Goal: Browse casually: Explore the website without a specific task or goal

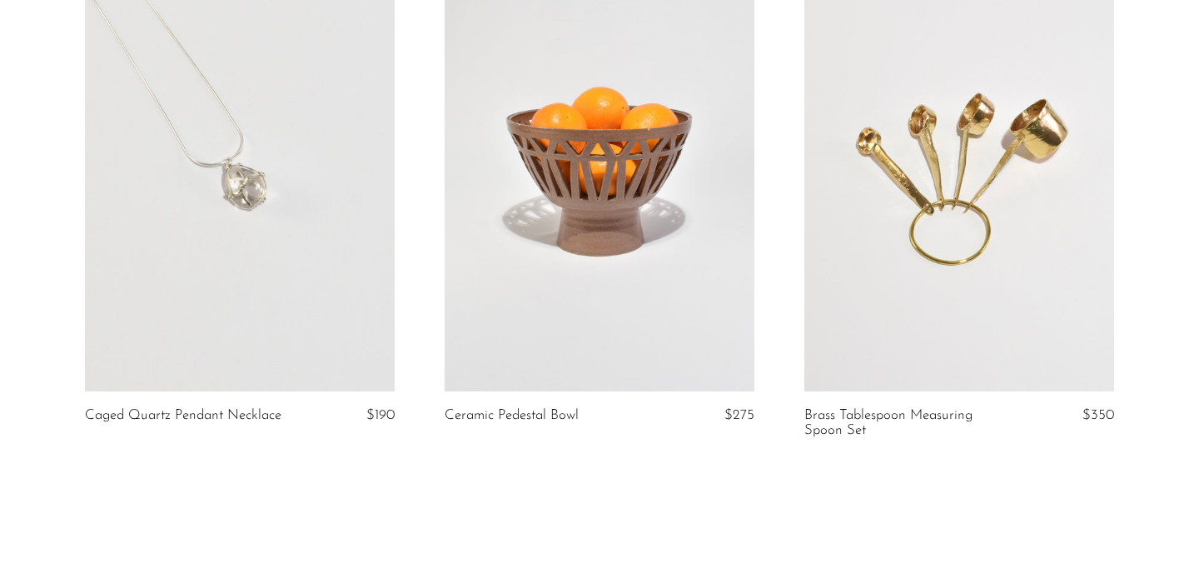
scroll to position [5893, 0]
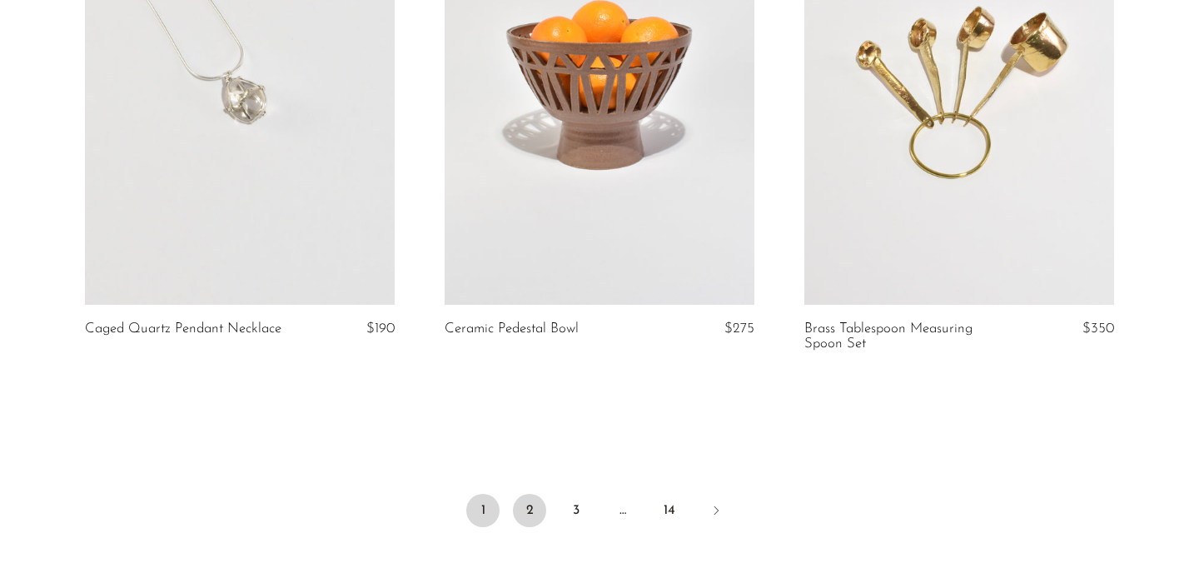
click at [527, 527] on link "2" at bounding box center [529, 510] width 33 height 33
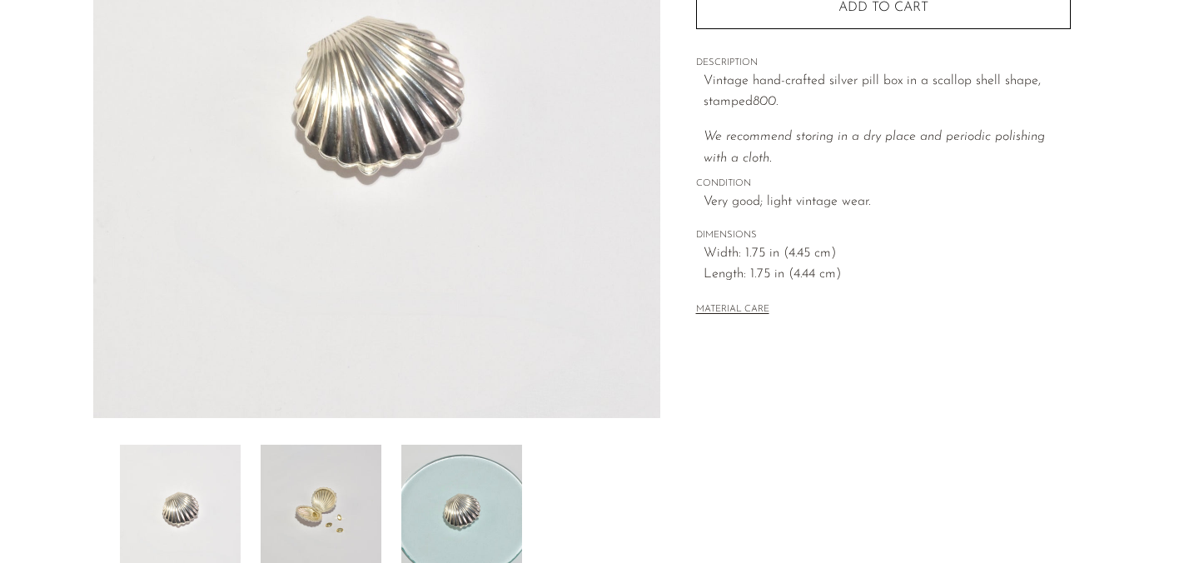
scroll to position [287, 0]
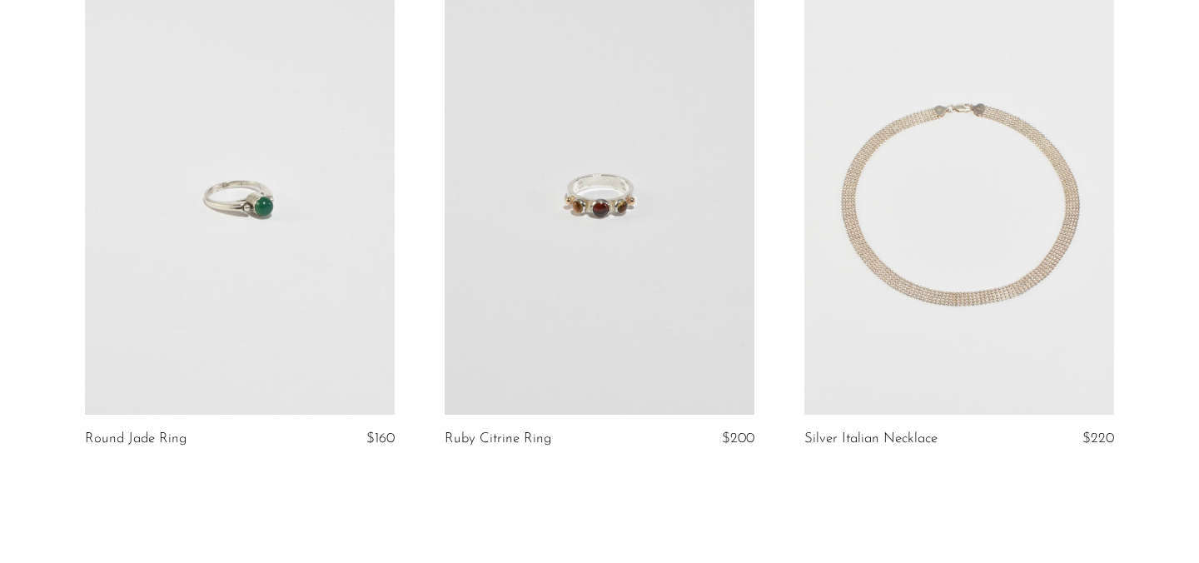
scroll to position [6111, 0]
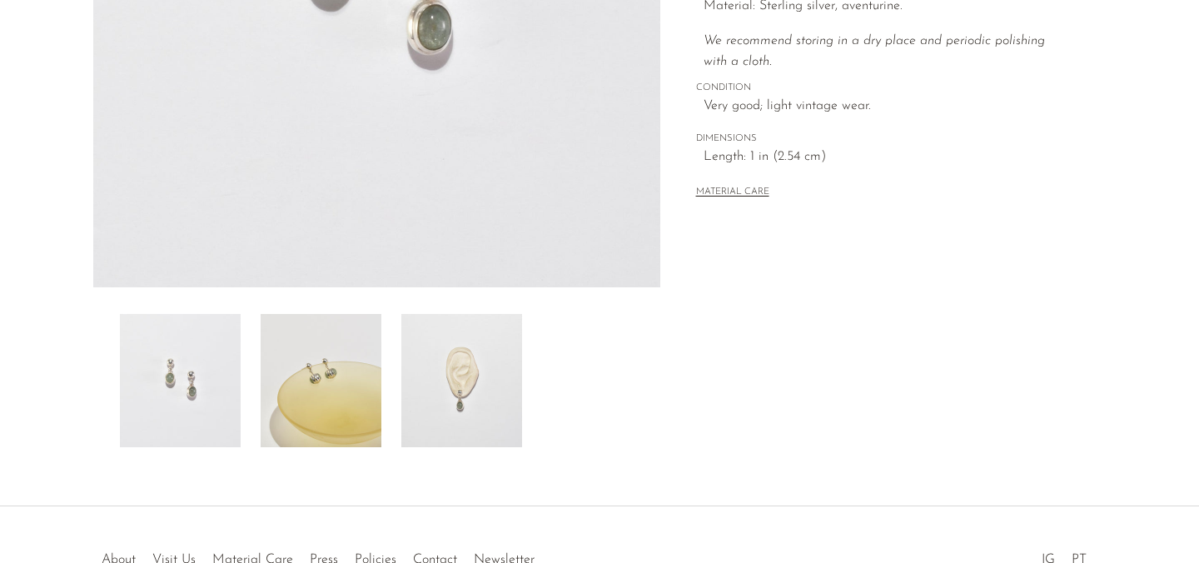
scroll to position [521, 0]
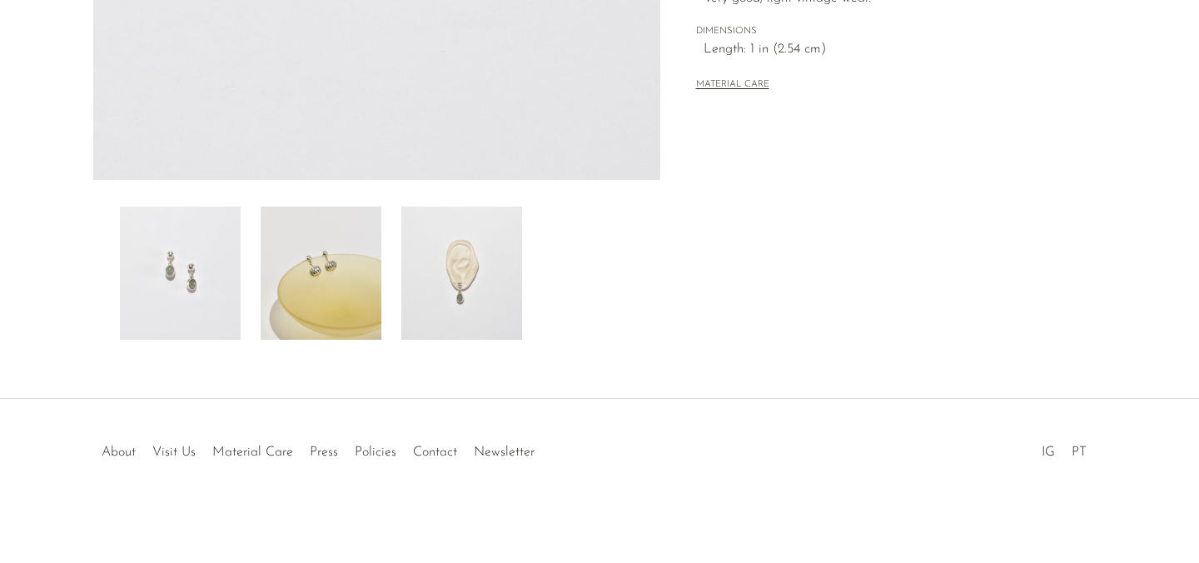
click at [322, 284] on img at bounding box center [321, 273] width 121 height 133
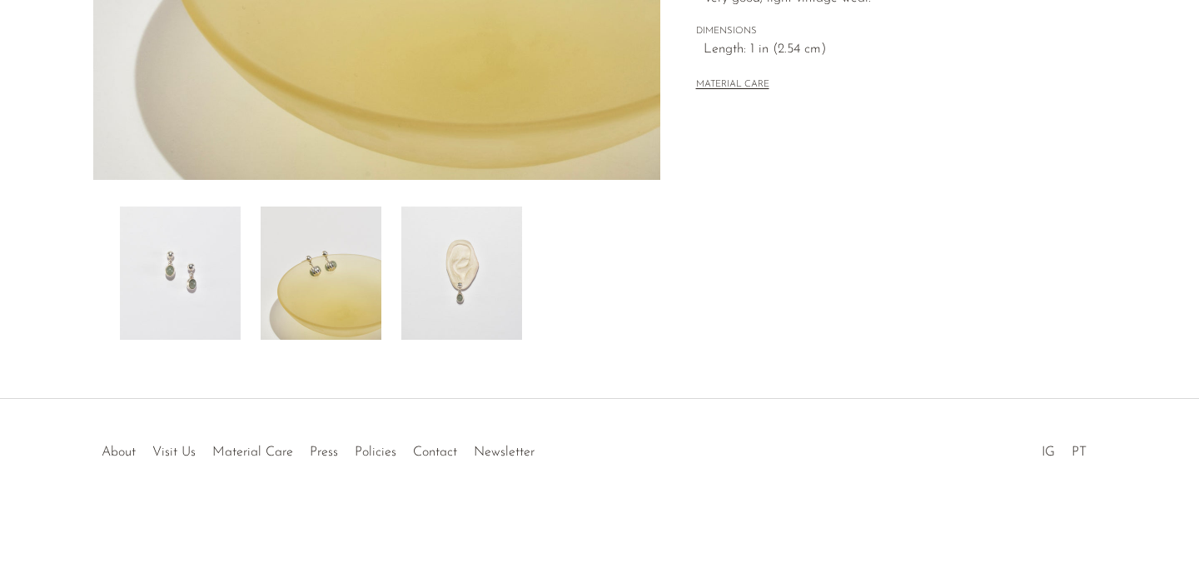
click at [461, 297] on img at bounding box center [461, 273] width 121 height 133
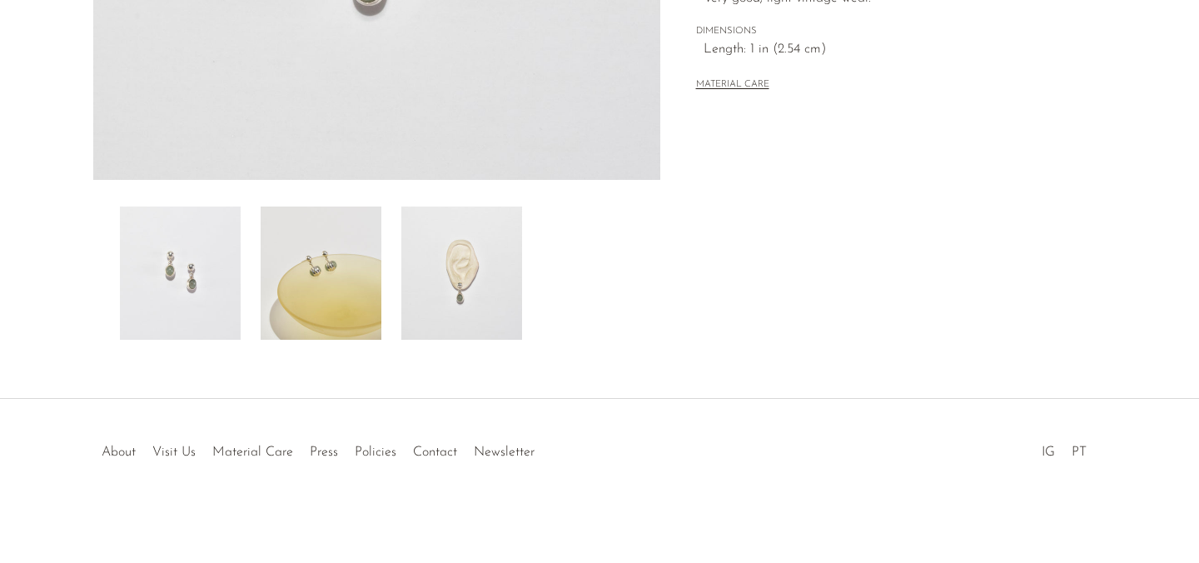
scroll to position [0, 0]
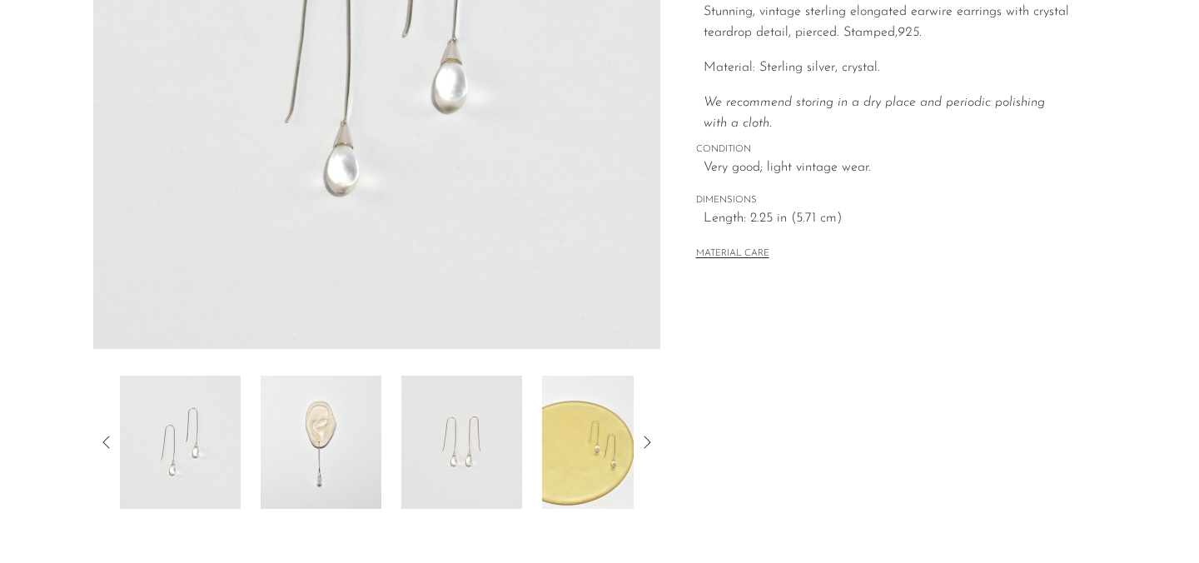
scroll to position [353, 0]
click at [316, 439] on img at bounding box center [321, 441] width 121 height 133
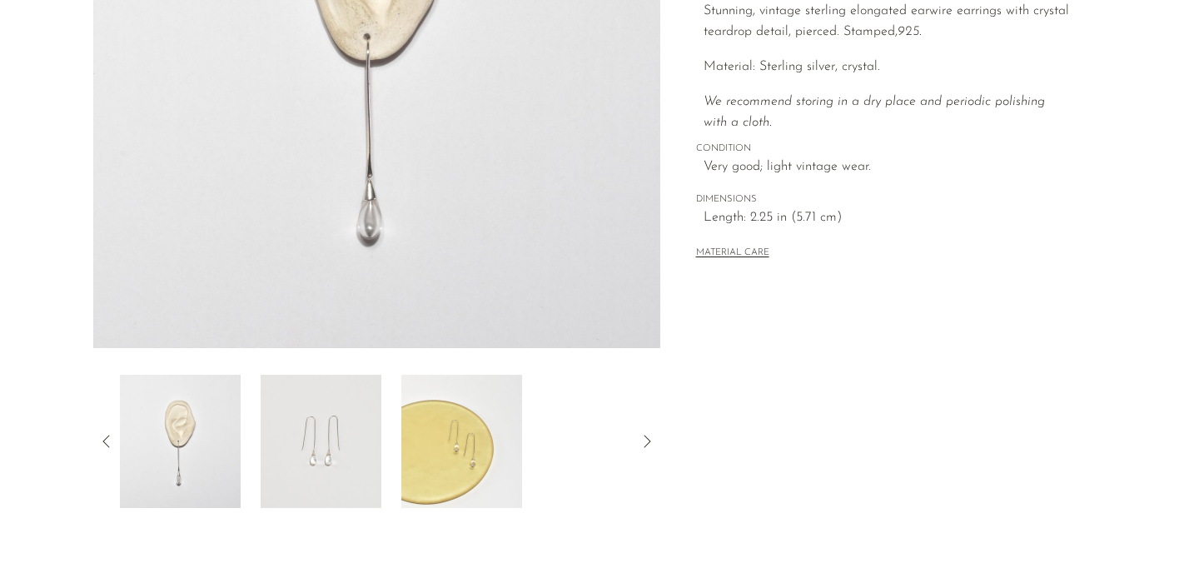
click at [661, 441] on div "Collections New Arrivals Crystal Teardrop Earrings $320 Starting at $29 /mo wit…" at bounding box center [883, 116] width 446 height 784
click at [648, 441] on icon at bounding box center [647, 441] width 20 height 20
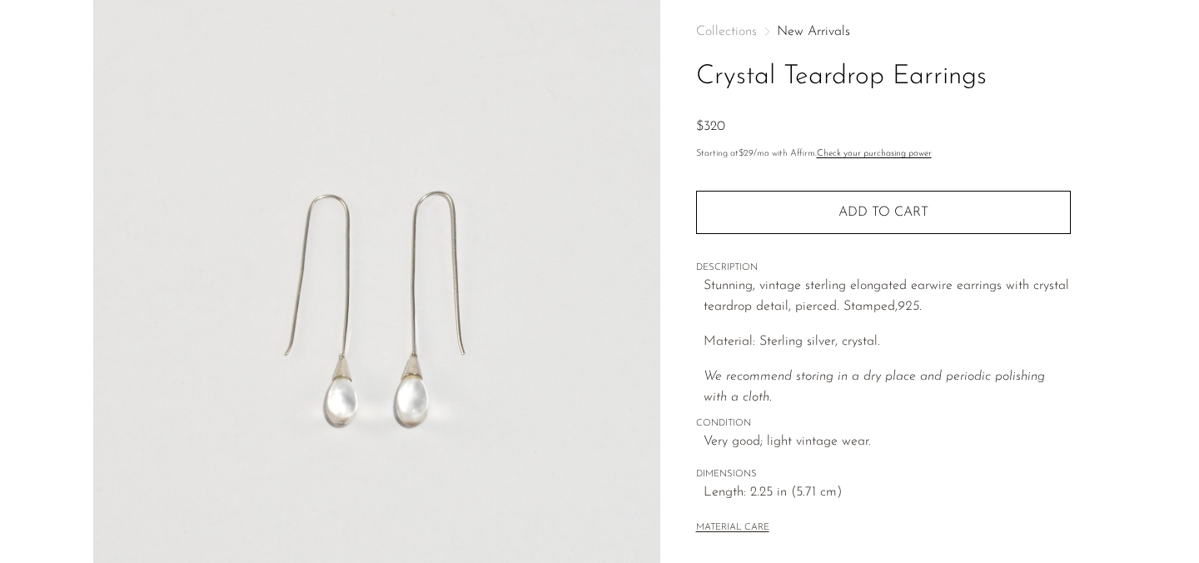
scroll to position [0, 0]
